Goal: Task Accomplishment & Management: Use online tool/utility

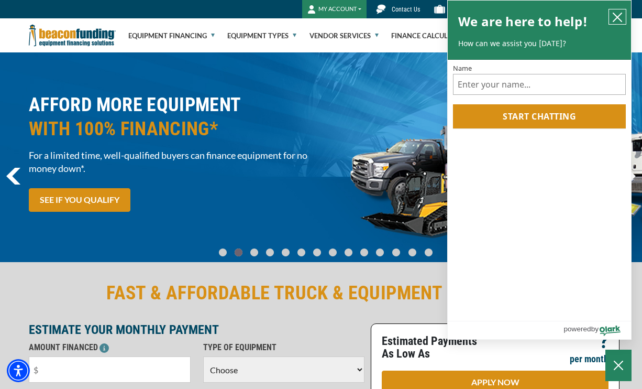
click at [621, 17] on icon "close chatbox" at bounding box center [617, 17] width 10 height 10
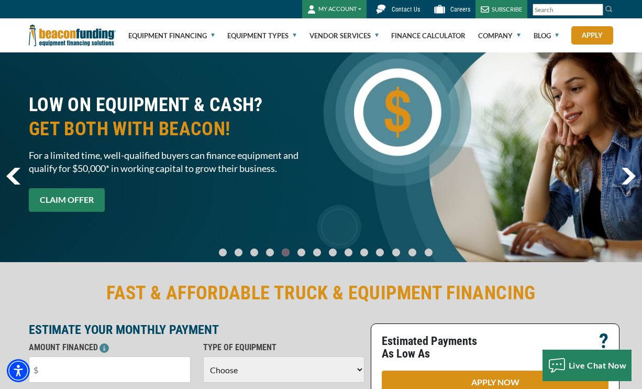
click at [77, 194] on link "CLAIM OFFER" at bounding box center [67, 200] width 76 height 24
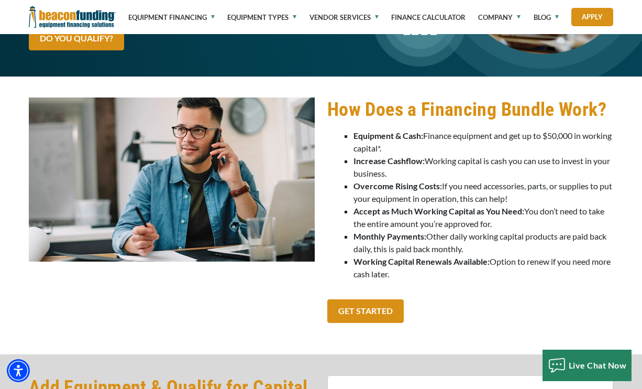
scroll to position [193, 0]
click at [382, 306] on link "GET STARTED" at bounding box center [365, 311] width 76 height 24
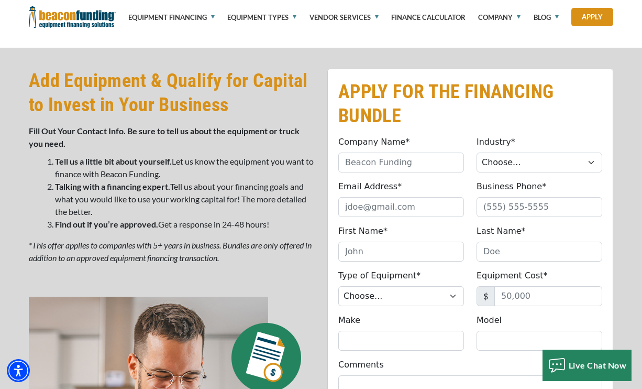
scroll to position [526, 0]
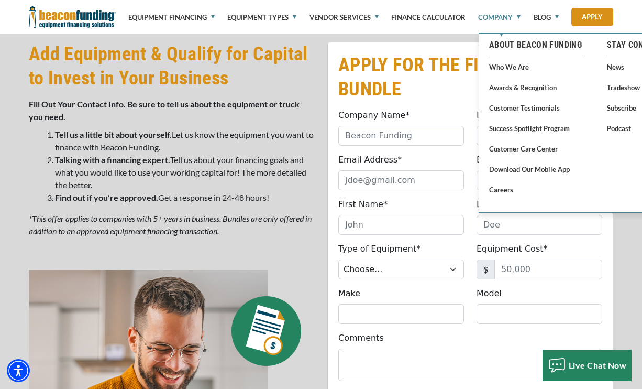
click at [500, 15] on link "Company" at bounding box center [499, 17] width 42 height 35
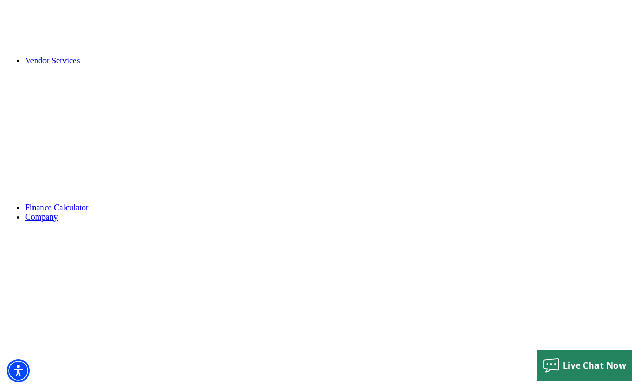
scroll to position [556, 0]
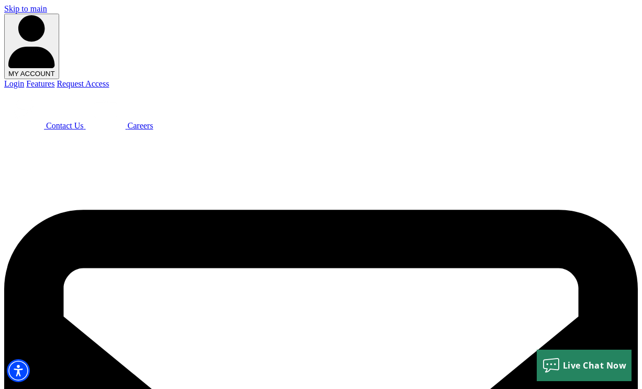
select select "7"
type input "$40,000"
select select "60"
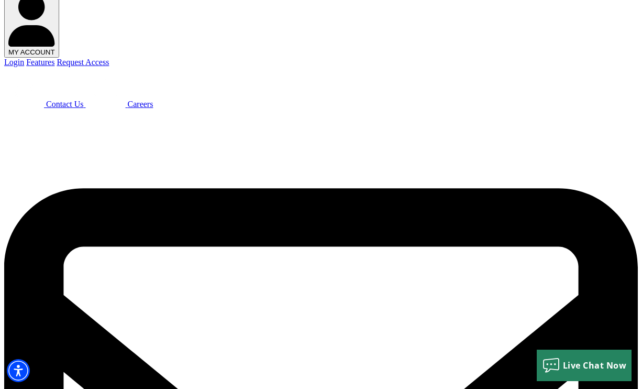
scroll to position [25, 0]
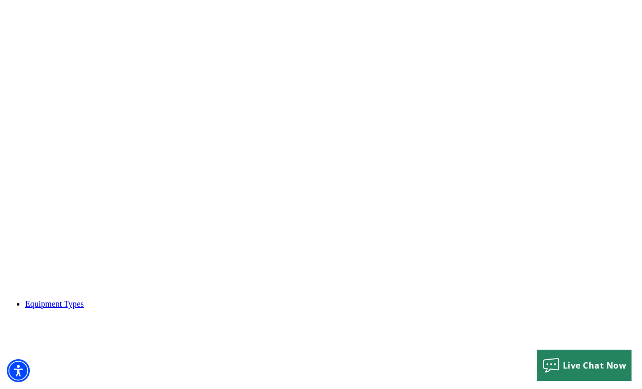
scroll to position [193, 0]
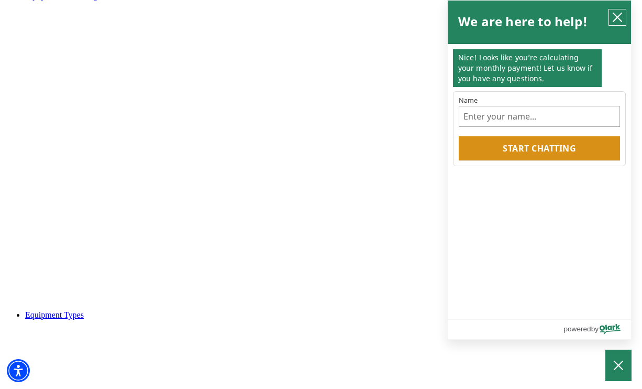
click at [618, 19] on icon "close chatbox" at bounding box center [617, 17] width 10 height 10
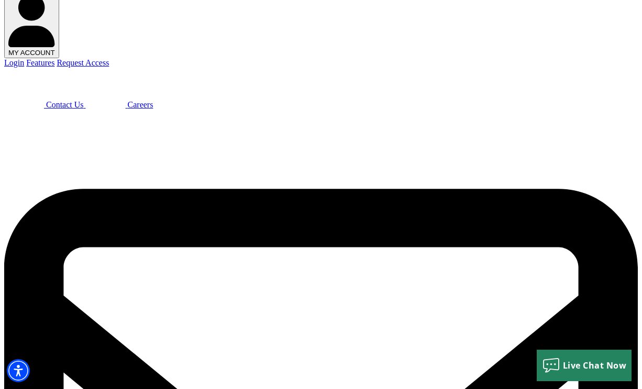
scroll to position [25, 0]
